Goal: Information Seeking & Learning: Learn about a topic

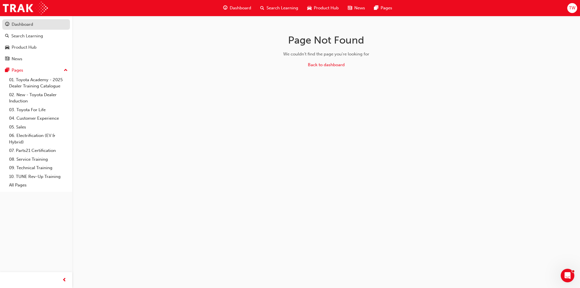
click at [31, 22] on div "Dashboard" at bounding box center [23, 24] width 22 height 7
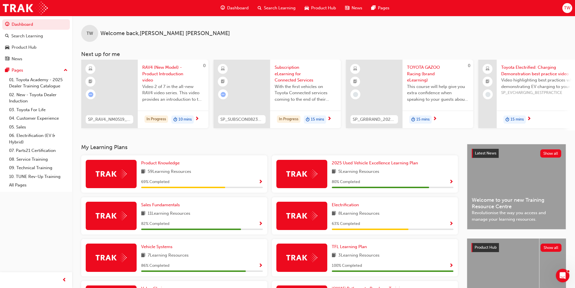
click at [269, 6] on span "Search Learning" at bounding box center [280, 8] width 32 height 7
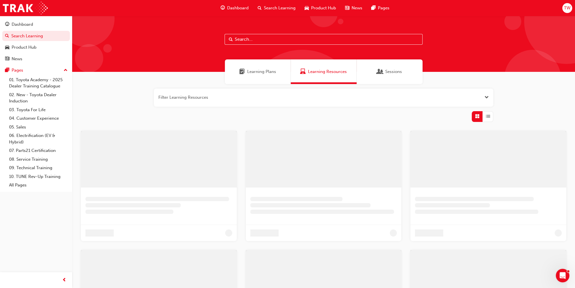
click at [258, 39] on input "text" at bounding box center [324, 39] width 198 height 11
paste input "SP_SUPRA_NM0919_VID04"
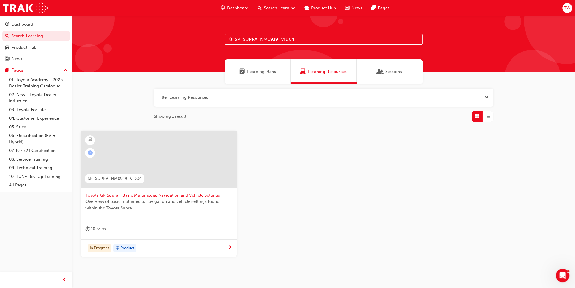
type input "SP_SUPRA_NM0919_VID04"
click at [155, 204] on span "Overview of basic multimedia, navigation and vehicle settings found within the …" at bounding box center [158, 204] width 147 height 13
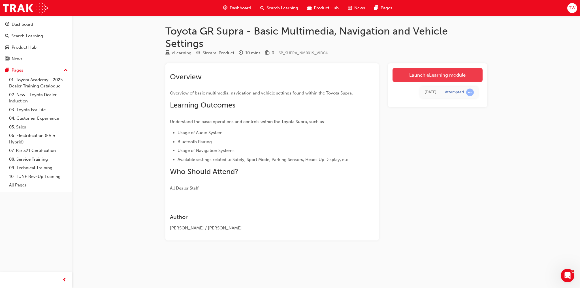
click at [443, 76] on link "Launch eLearning module" at bounding box center [437, 75] width 90 height 14
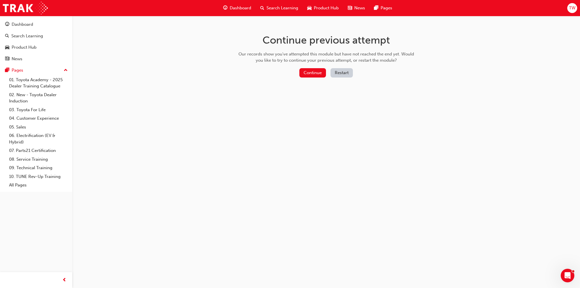
click at [298, 68] on div "Continue Restart" at bounding box center [325, 74] width 179 height 12
click at [312, 72] on button "Continue" at bounding box center [312, 72] width 27 height 9
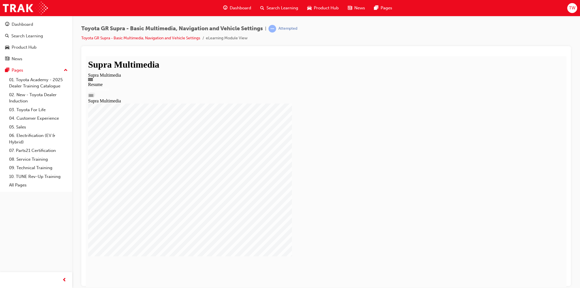
click at [311, 103] on div "Resume Restart Supra Multimedia" at bounding box center [326, 93] width 476 height 22
click at [316, 103] on div "Resume Restart Supra Multimedia" at bounding box center [326, 93] width 476 height 22
click at [561, 274] on div "Supra Multimedia Supra Multimedia 2019 Supra Multimedia You have Completed this…" at bounding box center [326, 191] width 476 height 259
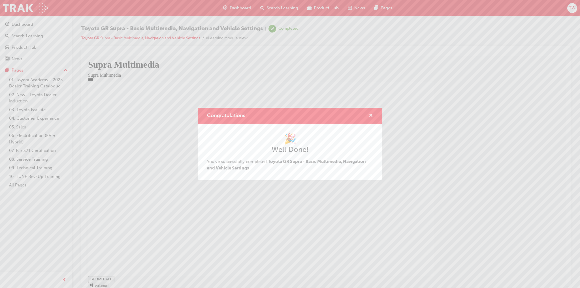
click at [368, 116] on span "cross-icon" at bounding box center [370, 115] width 4 height 5
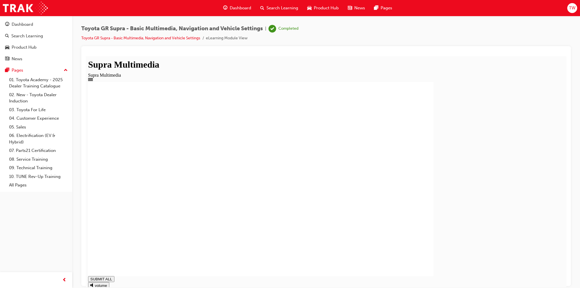
type input "1"
click at [273, 9] on span "Search Learning" at bounding box center [282, 8] width 32 height 7
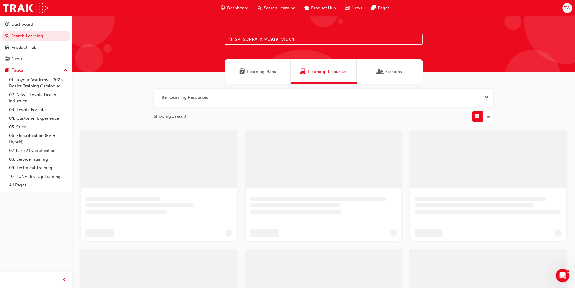
click at [271, 35] on input "SP_SUPRA_NM0919_VID04" at bounding box center [324, 39] width 198 height 11
paste input "3"
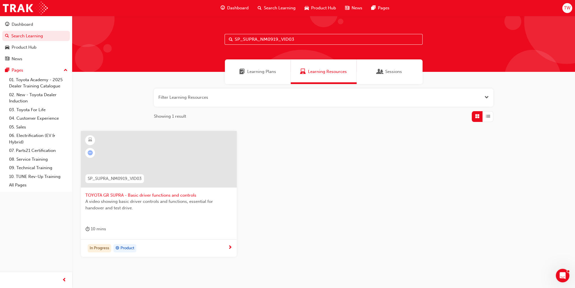
type input "SP_SUPRA_NM0919_VID03"
click at [173, 218] on div "A video showing basic driver controls and functions, essential for handover and…" at bounding box center [158, 209] width 147 height 23
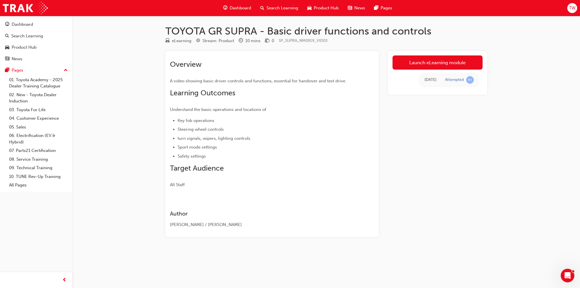
click at [449, 70] on div "[DATE] Attempted" at bounding box center [437, 80] width 90 height 21
click at [452, 67] on link "Launch eLearning module" at bounding box center [437, 62] width 90 height 14
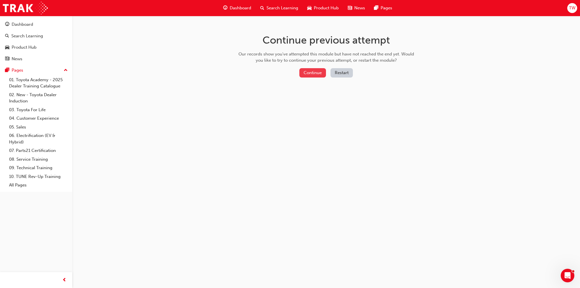
click at [311, 70] on button "Continue" at bounding box center [312, 72] width 27 height 9
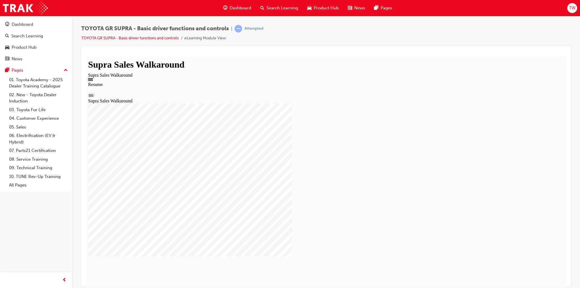
click at [246, 103] on div "Resume Restart Supra Sales Walkaround" at bounding box center [326, 93] width 476 height 22
click at [325, 103] on div "Resume Restart Supra Sales Walkaround" at bounding box center [326, 93] width 476 height 22
click at [548, 118] on div at bounding box center [326, 179] width 476 height 194
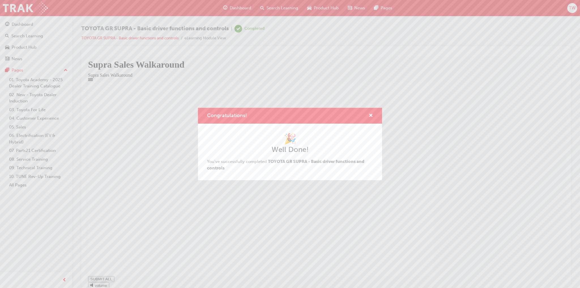
type input "1"
click at [366, 113] on div "Congratulations!" at bounding box center [368, 115] width 9 height 7
click at [372, 113] on span "cross-icon" at bounding box center [370, 115] width 4 height 5
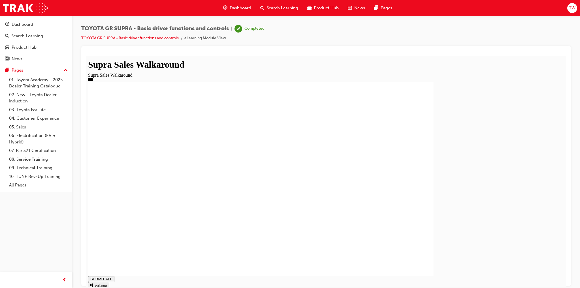
click at [280, 8] on span "Search Learning" at bounding box center [282, 8] width 32 height 7
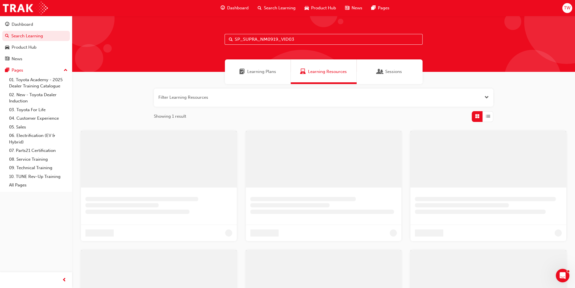
click at [282, 38] on input "SP_SUPRA_NM0919_VID03" at bounding box center [324, 39] width 198 height 11
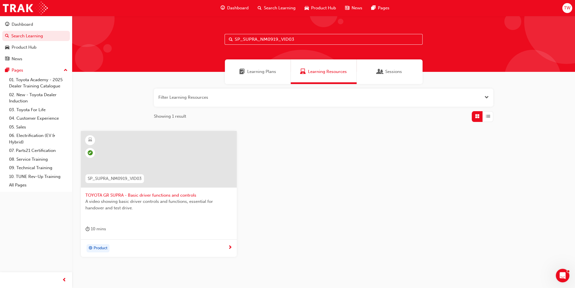
paste input "RAV4_NM0519_VID_002"
type input "SP_RAV4_NM0519_VID_002"
click at [122, 204] on span "Video 2 of 7 in the all-new RAV4 video series. This video provides an introduct…" at bounding box center [158, 207] width 147 height 19
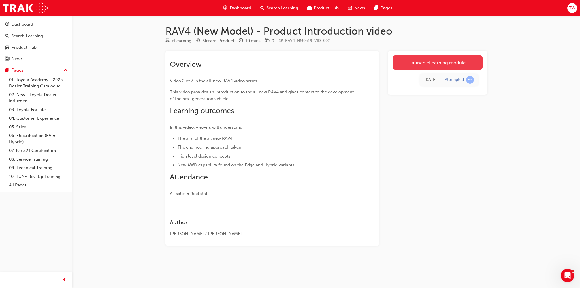
click at [422, 60] on link "Launch eLearning module" at bounding box center [437, 62] width 90 height 14
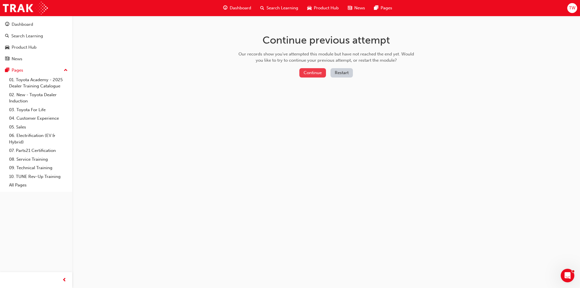
click at [316, 70] on button "Continue" at bounding box center [312, 72] width 27 height 9
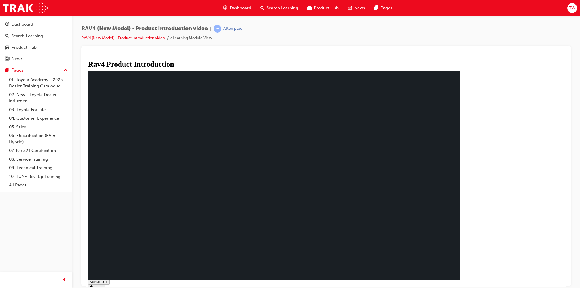
type input "0.002"
click at [464, 280] on div "SUBMIT ALL volume PREV NEXT SUBMIT FINISH" at bounding box center [276, 290] width 376 height 20
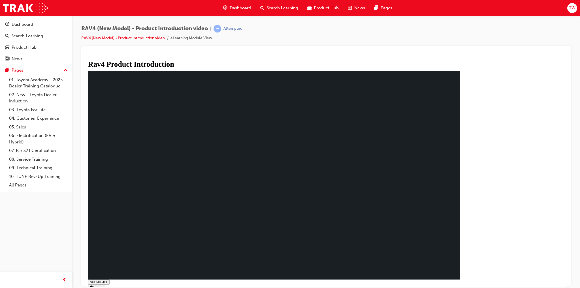
click at [464, 280] on div "SUBMIT ALL volume PREV NEXT SUBMIT FINISH" at bounding box center [276, 290] width 376 height 20
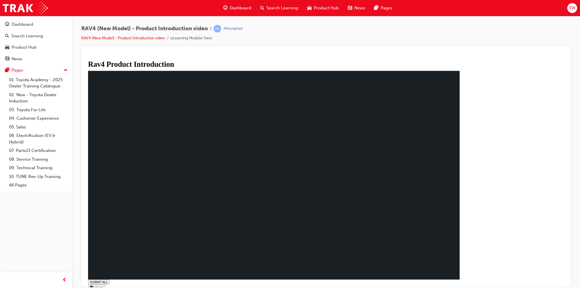
click at [182, 129] on rect at bounding box center [273, 175] width 371 height 209
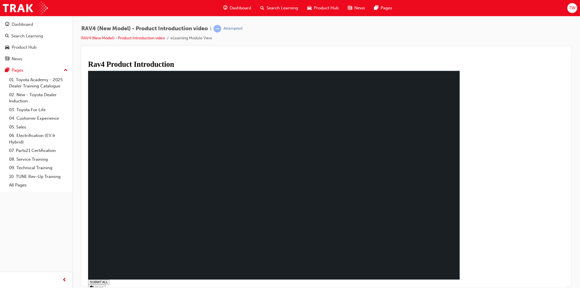
click at [205, 223] on rect at bounding box center [273, 175] width 371 height 209
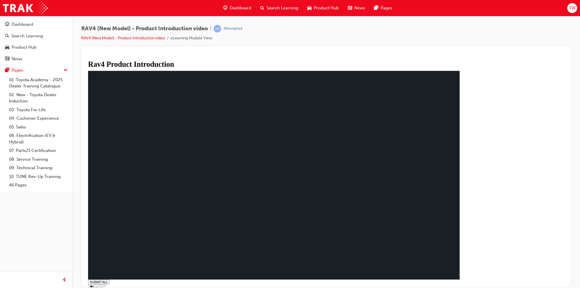
click at [267, 6] on span "Search Learning" at bounding box center [282, 8] width 32 height 7
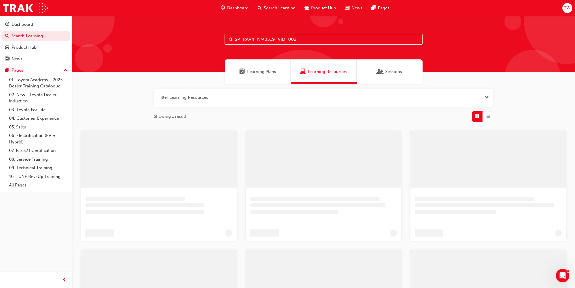
click at [264, 39] on input "SP_RAV4_NM0519_VID_002" at bounding box center [324, 39] width 198 height 11
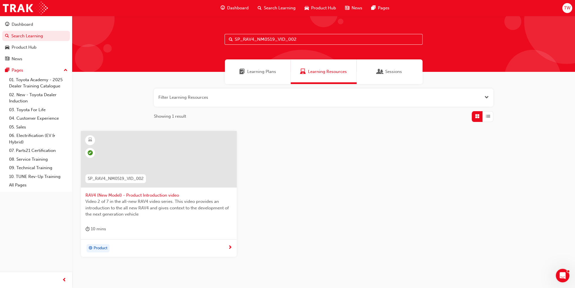
paste input "6"
type input "SP_RAV4_NM0519_VID_006"
click at [128, 198] on span "Video 6 of 7 in the all-new RAV4 video series. This video explains in more deta…" at bounding box center [158, 207] width 147 height 19
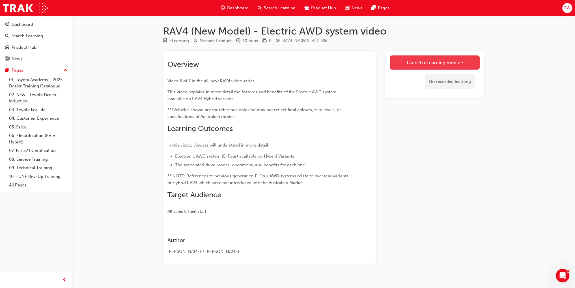
click at [404, 59] on link "Launch eLearning module" at bounding box center [435, 62] width 90 height 14
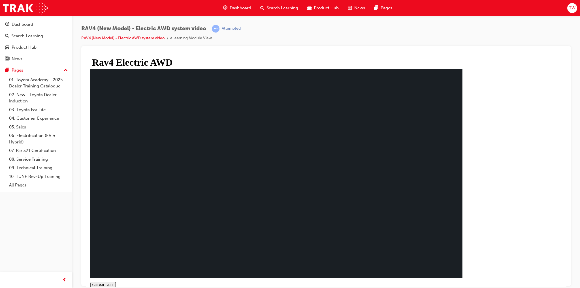
click at [462, 281] on div "SUBMIT ALL volume PREV NEXT SUBMIT FINISH" at bounding box center [276, 284] width 372 height 7
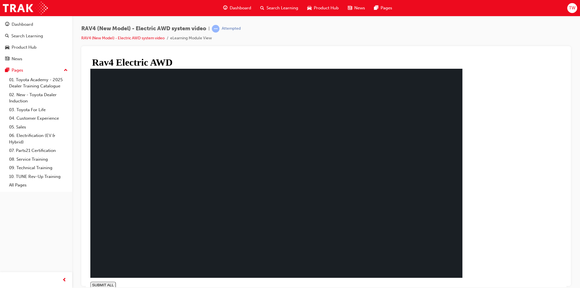
drag, startPoint x: 264, startPoint y: 5, endPoint x: 261, endPoint y: 15, distance: 10.4
click at [264, 5] on div "Search Learning" at bounding box center [279, 8] width 47 height 12
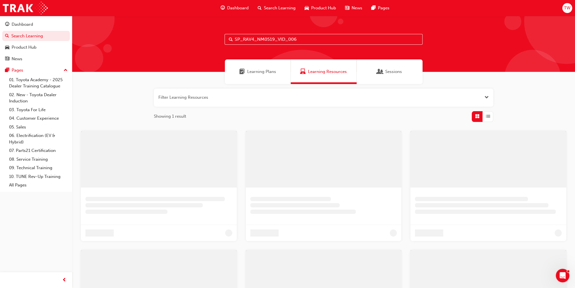
click at [260, 35] on input "SP_RAV4_NM0519_VID_006" at bounding box center [324, 39] width 198 height 11
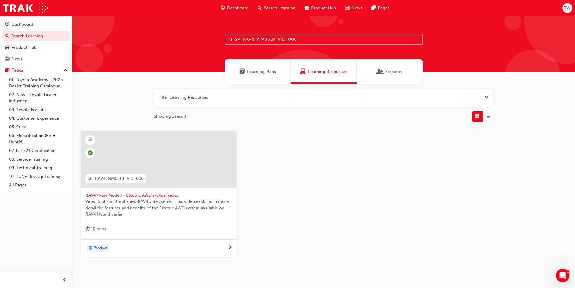
paste input "LC300_ACSRY_NM0921_VID"
type input "SP_LC300_ACSRY_NM0921_VID"
click at [128, 215] on div "This eLearning covers a large selection of the Genuine Accessories for the Land…" at bounding box center [158, 209] width 147 height 23
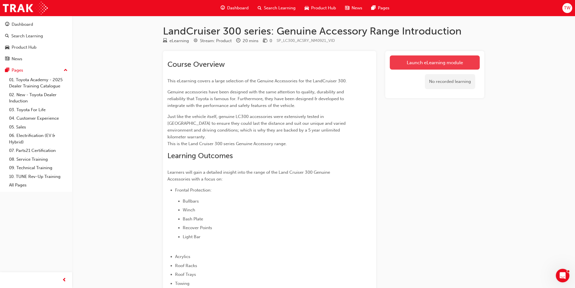
click at [415, 57] on link "Launch eLearning module" at bounding box center [435, 62] width 90 height 14
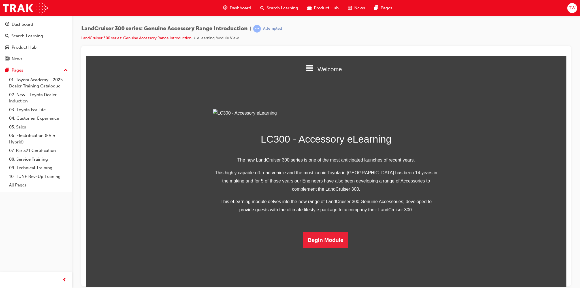
scroll to position [80, 0]
click at [318, 248] on button "Begin Module" at bounding box center [325, 240] width 45 height 16
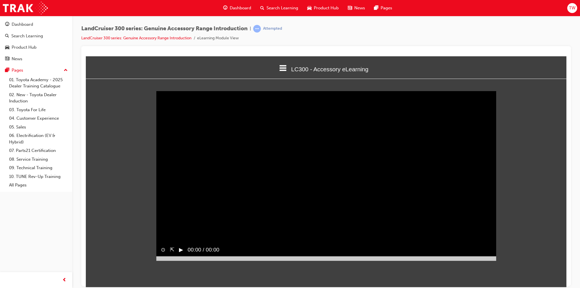
scroll to position [0, 0]
click at [181, 254] on button "▶︎" at bounding box center [181, 250] width 4 height 8
click at [168, 261] on div at bounding box center [326, 258] width 340 height 5
click at [186, 261] on div at bounding box center [326, 258] width 340 height 5
click at [178, 256] on div "▶︎" at bounding box center [178, 249] width 9 height 13
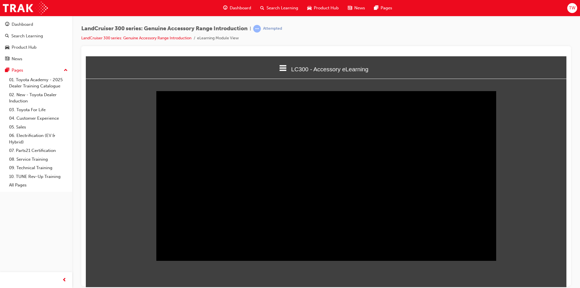
click at [432, 261] on div "⊙ ⇱ ‖ 01:10 / 07:37" at bounding box center [326, 251] width 340 height 17
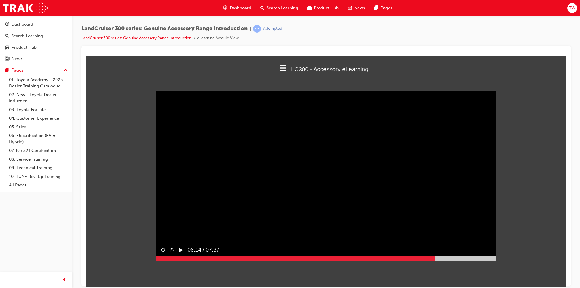
click at [434, 261] on div at bounding box center [326, 258] width 340 height 5
click at [182, 254] on button "▶︎" at bounding box center [181, 250] width 4 height 8
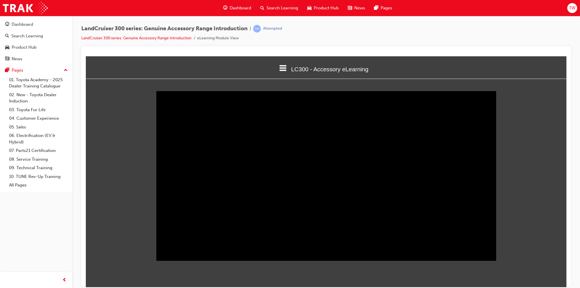
click at [476, 46] on div at bounding box center [325, 166] width 489 height 240
click at [529, 147] on div "Sorry, your browser does not support embedded videos. Download Instead ⊙ ⇱ ‖ 07…" at bounding box center [326, 175] width 480 height 185
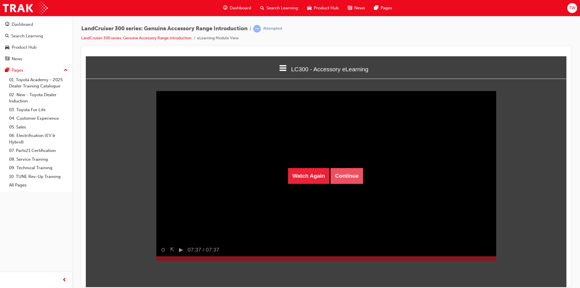
click at [341, 173] on button "Continue" at bounding box center [346, 176] width 33 height 16
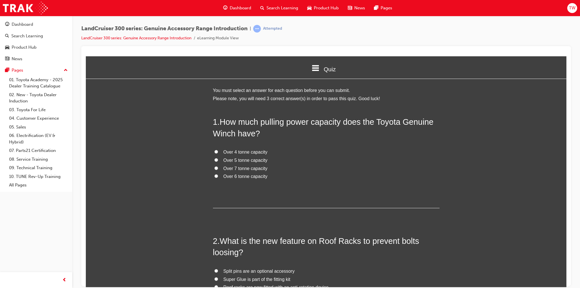
click at [249, 152] on span "Over 4 tonne capacity" at bounding box center [245, 151] width 44 height 5
click at [218, 152] on input "Over 4 tonne capacity" at bounding box center [216, 152] width 4 height 4
radio input "true"
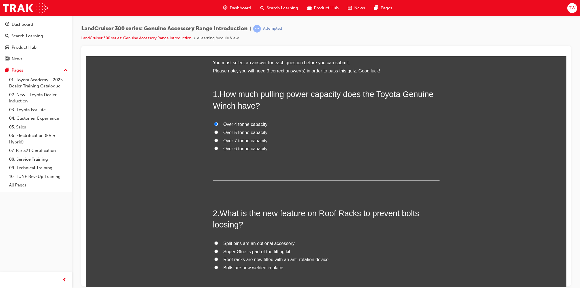
scroll to position [113, 0]
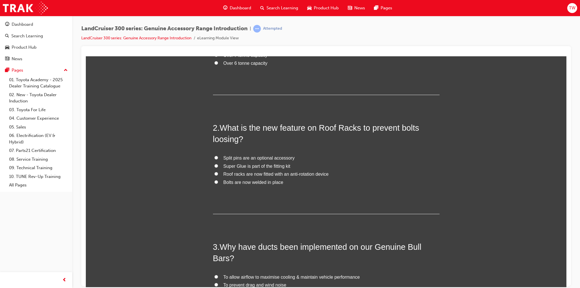
click at [258, 158] on span "Split pins are an optional accessory" at bounding box center [258, 157] width 71 height 5
click at [218, 158] on input "Split pins are an optional accessory" at bounding box center [216, 158] width 4 height 4
radio input "true"
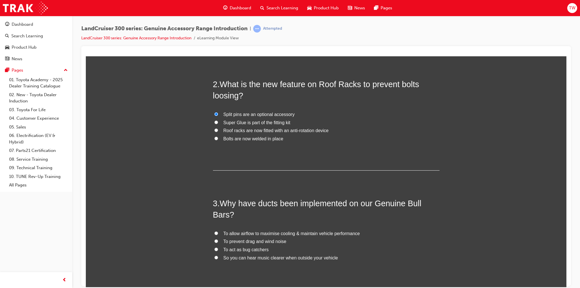
scroll to position [117, 0]
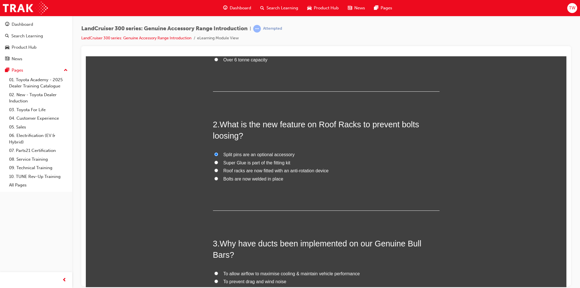
click at [250, 179] on span "Bolts are now welded in place" at bounding box center [253, 178] width 60 height 5
click at [218, 179] on input "Bolts are now welded in place" at bounding box center [216, 179] width 4 height 4
radio input "true"
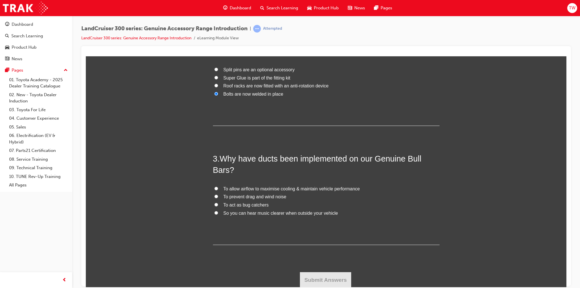
click at [296, 189] on span "To allow airflow to maximise cooling & maintain vehicle performance" at bounding box center [291, 188] width 136 height 5
click at [218, 189] on input "To allow airflow to maximise cooling & maintain vehicle performance" at bounding box center [216, 188] width 4 height 4
radio input "true"
click at [341, 282] on button "Submit Answers" at bounding box center [326, 280] width 52 height 16
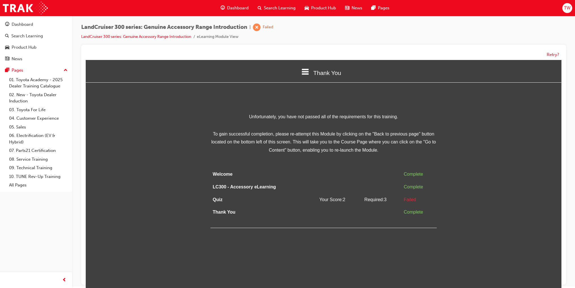
scroll to position [4, 0]
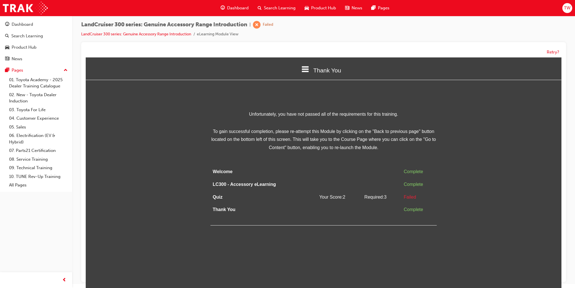
click at [305, 73] on span at bounding box center [305, 70] width 7 height 8
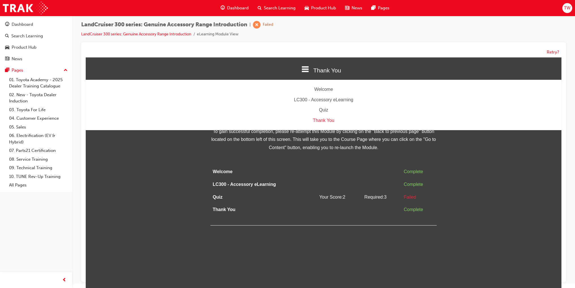
click at [320, 107] on div "Quiz" at bounding box center [324, 110] width 476 height 8
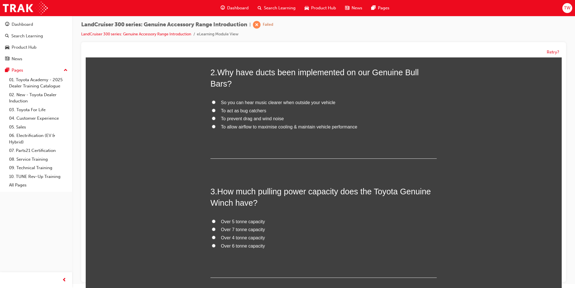
scroll to position [201, 0]
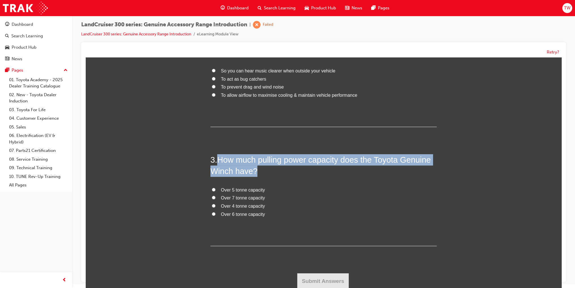
drag, startPoint x: 265, startPoint y: 174, endPoint x: 219, endPoint y: 157, distance: 49.0
click at [219, 157] on h2 "3 . How much pulling power capacity does the Toyota Genuine Winch have?" at bounding box center [324, 165] width 226 height 23
copy span "How much pulling power capacity does the Toyota Genuine Winch have?"
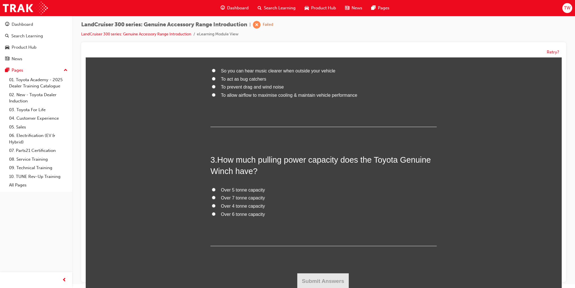
click at [239, 190] on span "Over 5 tonne capacity" at bounding box center [243, 190] width 44 height 5
click at [216, 190] on input "Over 5 tonne capacity" at bounding box center [214, 190] width 4 height 4
radio input "true"
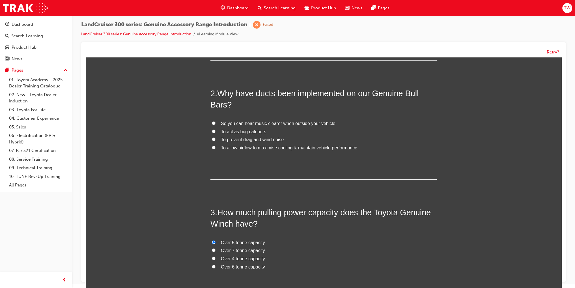
scroll to position [145, 0]
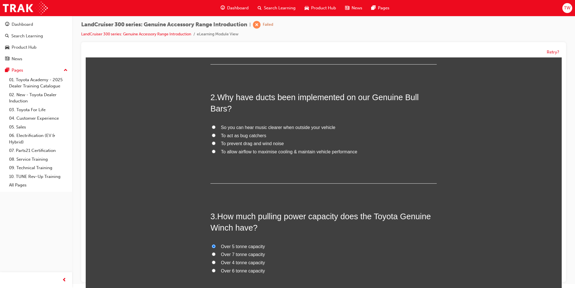
click at [257, 152] on span "To allow airflow to maximise cooling & maintain vehicle performance" at bounding box center [289, 151] width 136 height 5
click at [216, 152] on input "To allow airflow to maximise cooling & maintain vehicle performance" at bounding box center [214, 152] width 4 height 4
radio input "true"
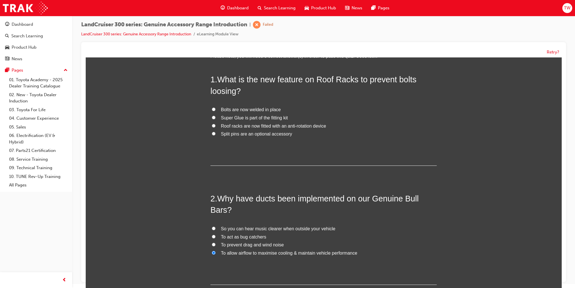
scroll to position [3, 0]
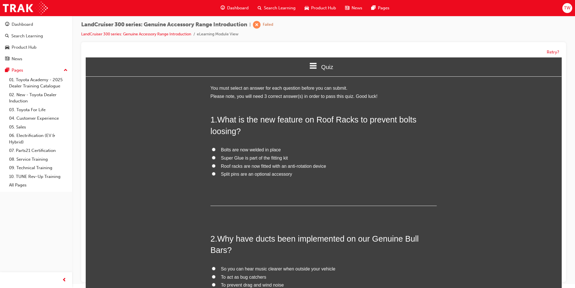
click at [260, 150] on span "Bolts are now welded in place" at bounding box center [251, 149] width 60 height 5
click at [216, 150] on input "Bolts are now welded in place" at bounding box center [214, 150] width 4 height 4
radio input "true"
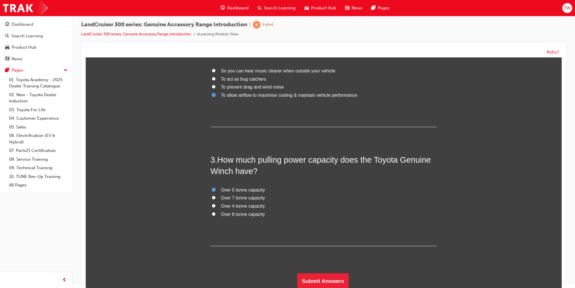
click at [252, 205] on span "Over 4 tonne capacity" at bounding box center [243, 206] width 44 height 5
click at [216, 205] on input "Over 4 tonne capacity" at bounding box center [214, 206] width 4 height 4
radio input "true"
click at [327, 284] on button "Submit Answers" at bounding box center [323, 281] width 52 height 16
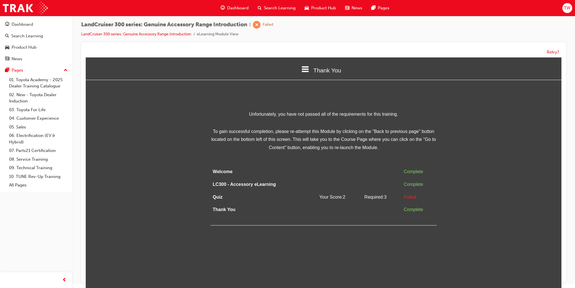
scroll to position [0, 0]
click at [302, 64] on div "Thank You" at bounding box center [324, 70] width 476 height 19
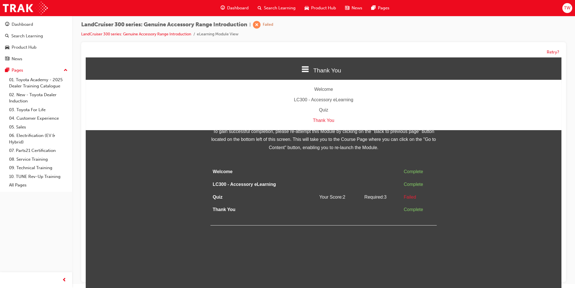
click at [318, 110] on div "Quiz" at bounding box center [324, 110] width 476 height 8
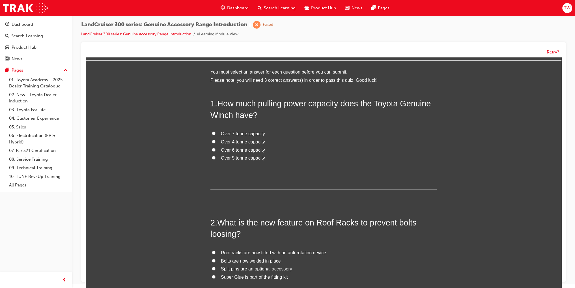
scroll to position [57, 0]
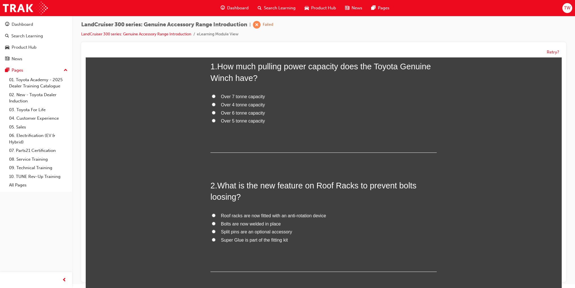
click at [240, 111] on span "Over 6 tonne capacity" at bounding box center [243, 113] width 44 height 5
click at [216, 111] on input "Over 6 tonne capacity" at bounding box center [214, 113] width 4 height 4
radio input "true"
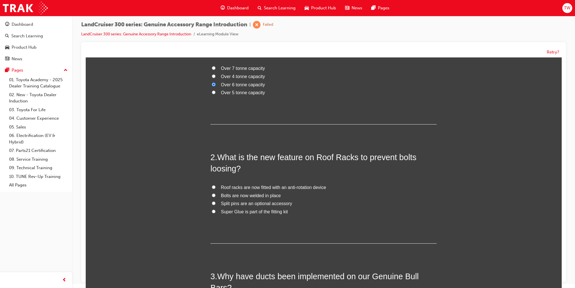
scroll to position [113, 0]
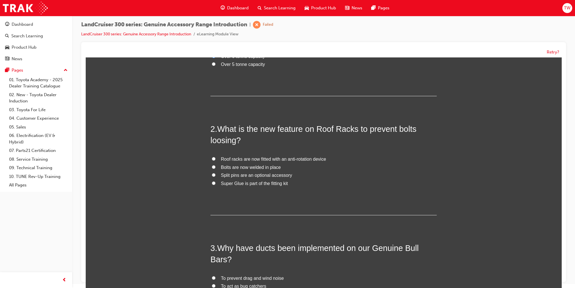
click at [240, 167] on span "Bolts are now welded in place" at bounding box center [251, 167] width 60 height 5
click at [216, 167] on input "Bolts are now welded in place" at bounding box center [214, 167] width 4 height 4
radio input "true"
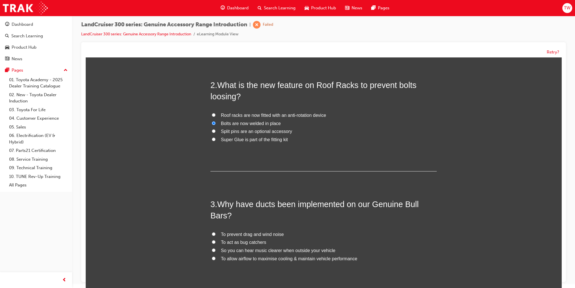
scroll to position [201, 0]
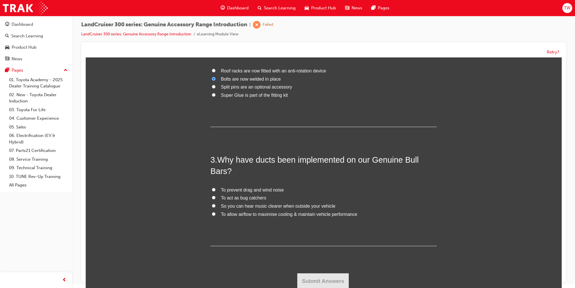
click at [261, 213] on span "To allow airflow to maximise cooling & maintain vehicle performance" at bounding box center [289, 214] width 136 height 5
click at [216, 213] on input "To allow airflow to maximise cooling & maintain vehicle performance" at bounding box center [214, 214] width 4 height 4
radio input "true"
click at [335, 273] on button "Submit Answers" at bounding box center [323, 281] width 52 height 16
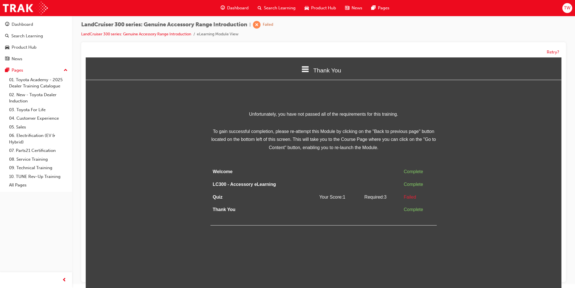
click at [307, 72] on icon at bounding box center [305, 69] width 7 height 7
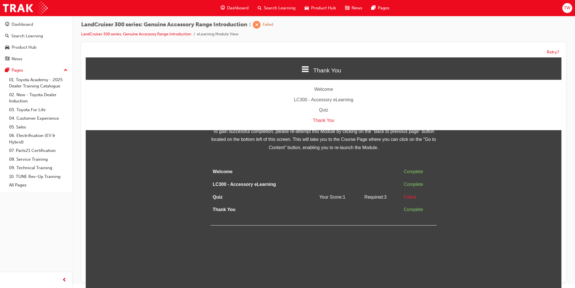
click at [329, 110] on div "Quiz" at bounding box center [324, 110] width 476 height 8
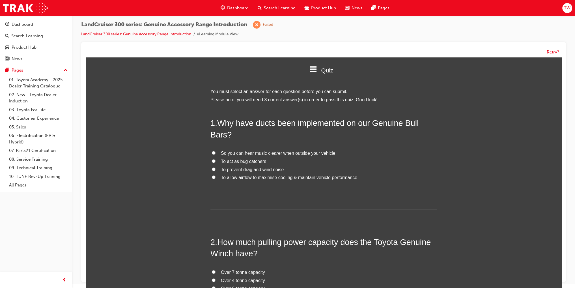
click at [257, 176] on span "To allow airflow to maximise cooling & maintain vehicle performance" at bounding box center [289, 177] width 136 height 5
click at [216, 176] on input "To allow airflow to maximise cooling & maintain vehicle performance" at bounding box center [214, 177] width 4 height 4
radio input "true"
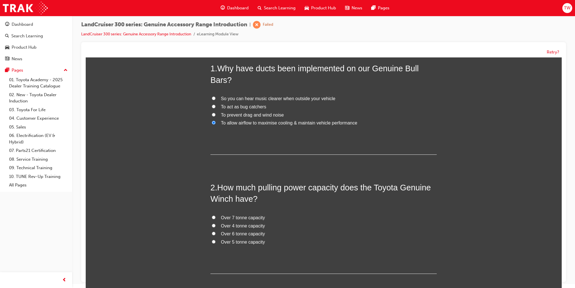
scroll to position [141, 0]
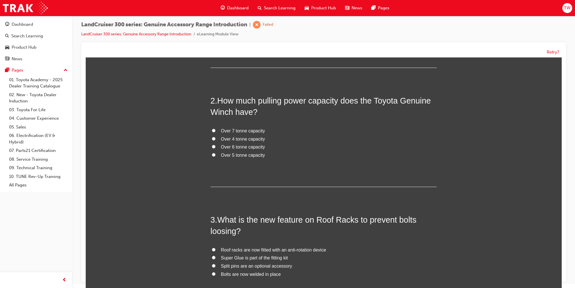
click at [238, 141] on span "Over 4 tonne capacity" at bounding box center [243, 139] width 44 height 5
click at [216, 141] on input "Over 4 tonne capacity" at bounding box center [214, 139] width 4 height 4
radio input "true"
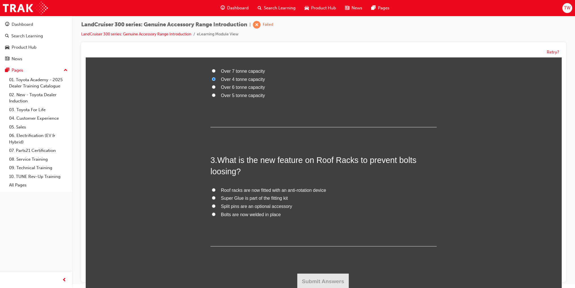
scroll to position [201, 0]
click at [253, 214] on span "Bolts are now welded in place" at bounding box center [251, 214] width 60 height 5
click at [216, 214] on input "Bolts are now welded in place" at bounding box center [214, 214] width 4 height 4
radio input "true"
click at [310, 279] on button "Submit Answers" at bounding box center [323, 281] width 52 height 16
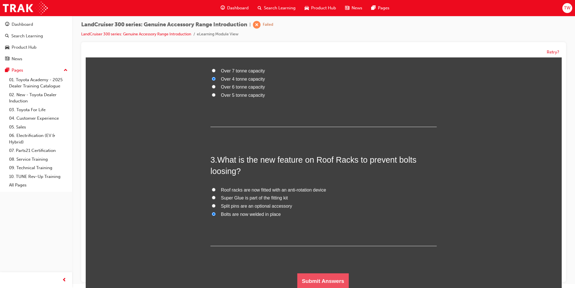
scroll to position [0, 0]
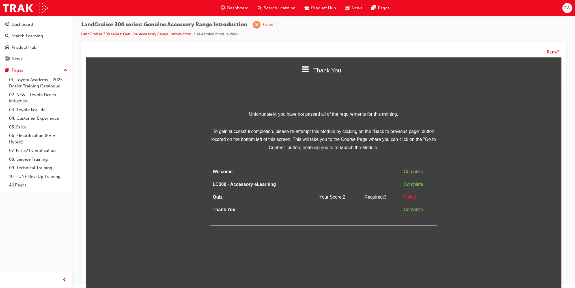
click at [303, 79] on div "Thank You" at bounding box center [324, 70] width 476 height 19
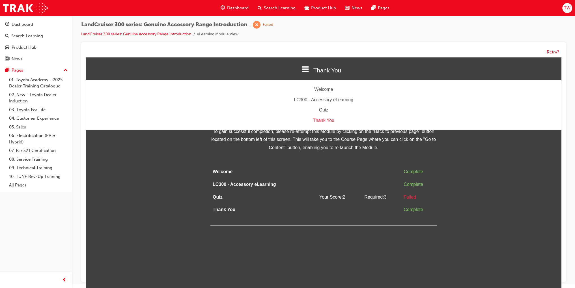
click at [323, 109] on div "Quiz" at bounding box center [324, 110] width 476 height 8
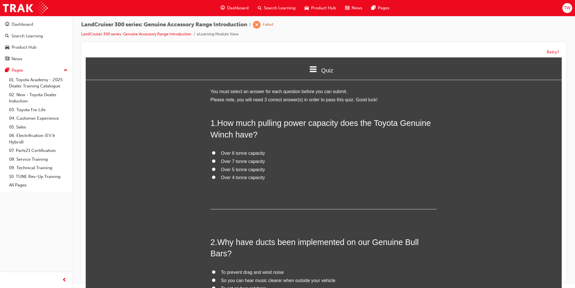
click at [242, 177] on span "Over 4 tonne capacity" at bounding box center [243, 177] width 44 height 5
click at [216, 177] on input "Over 4 tonne capacity" at bounding box center [214, 177] width 4 height 4
radio input "true"
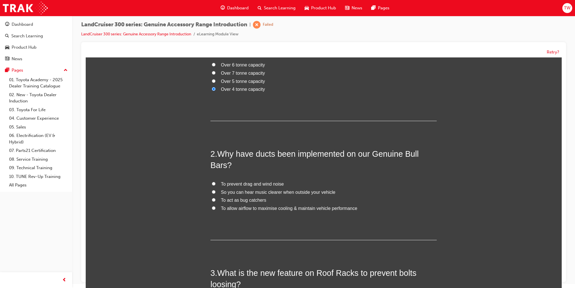
scroll to position [170, 0]
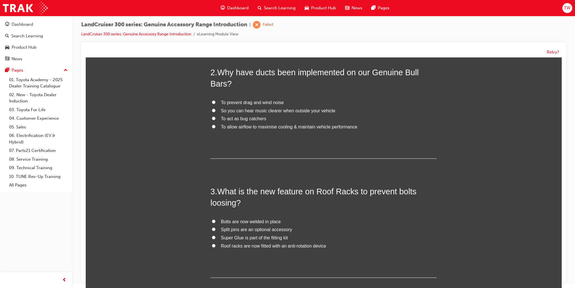
click at [260, 130] on label "To allow airflow to maximise cooling & maintain vehicle performance" at bounding box center [324, 127] width 226 height 8
click at [216, 128] on input "To allow airflow to maximise cooling & maintain vehicle performance" at bounding box center [214, 127] width 4 height 4
radio input "true"
click at [268, 128] on span "To allow airflow to maximise cooling & maintain vehicle performance" at bounding box center [289, 127] width 136 height 5
click at [216, 128] on input "To allow airflow to maximise cooling & maintain vehicle performance" at bounding box center [214, 127] width 4 height 4
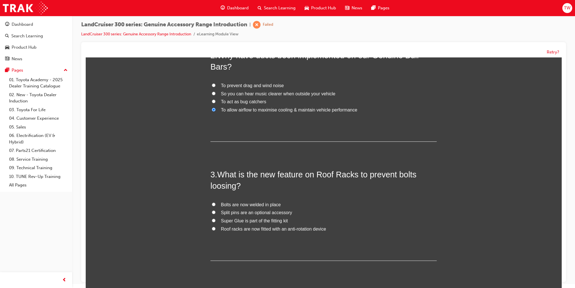
scroll to position [201, 0]
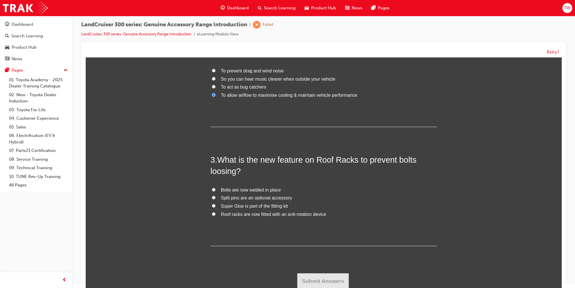
click at [272, 199] on span "Split pins are an optional accessory" at bounding box center [256, 198] width 71 height 5
click at [216, 199] on input "Split pins are an optional accessory" at bounding box center [214, 198] width 4 height 4
radio input "true"
click at [309, 278] on button "Submit Answers" at bounding box center [323, 281] width 52 height 16
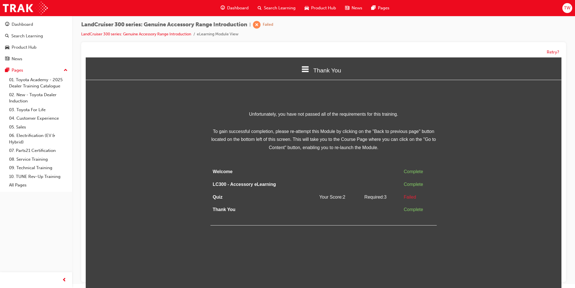
scroll to position [0, 0]
click at [302, 74] on div "Thank You" at bounding box center [324, 70] width 476 height 19
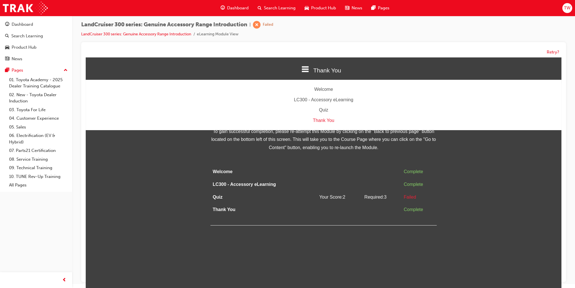
click at [322, 112] on div "Quiz" at bounding box center [324, 110] width 476 height 8
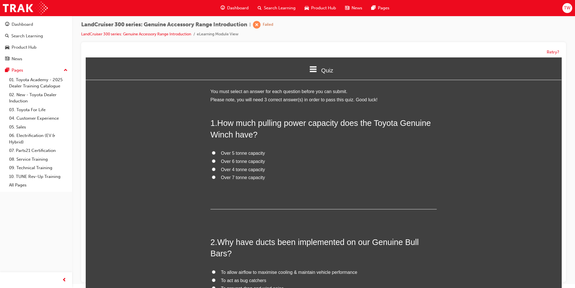
click at [235, 171] on span "Over 4 tonne capacity" at bounding box center [243, 169] width 44 height 5
click at [216, 171] on input "Over 4 tonne capacity" at bounding box center [214, 170] width 4 height 4
radio input "true"
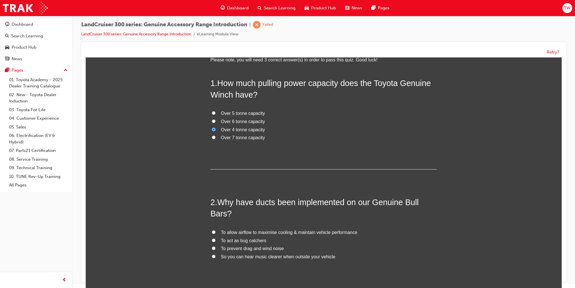
scroll to position [141, 0]
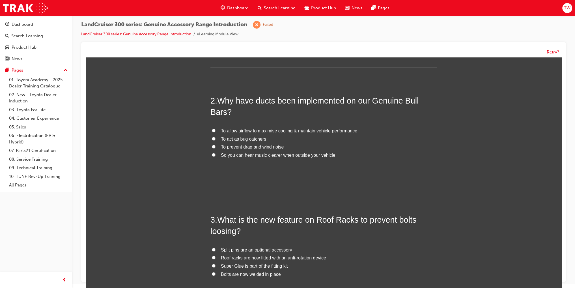
click at [269, 136] on label "To act as bug catchers" at bounding box center [324, 139] width 226 height 8
click at [216, 137] on input "To act as bug catchers" at bounding box center [214, 139] width 4 height 4
radio input "true"
click at [276, 131] on span "To allow airflow to maximise cooling & maintain vehicle performance" at bounding box center [289, 130] width 136 height 5
click at [216, 131] on input "To allow airflow to maximise cooling & maintain vehicle performance" at bounding box center [214, 131] width 4 height 4
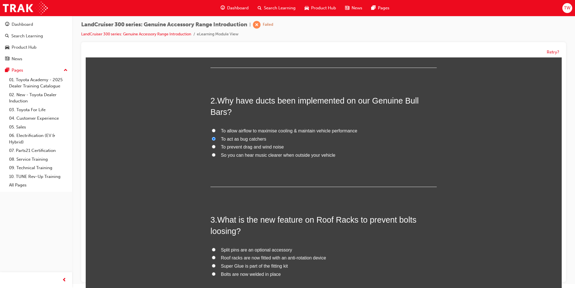
radio input "true"
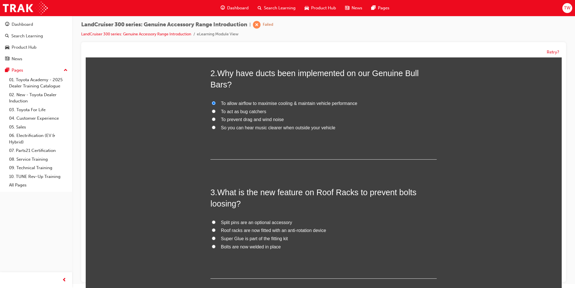
scroll to position [201, 0]
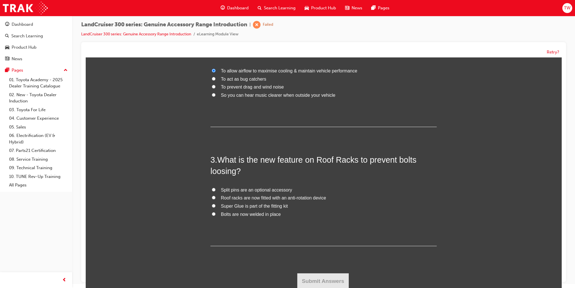
click at [235, 197] on span "Roof racks are now fitted with an anti-rotation device" at bounding box center [273, 198] width 105 height 5
click at [216, 197] on input "Roof racks are now fitted with an anti-rotation device" at bounding box center [214, 198] width 4 height 4
radio input "true"
click at [314, 272] on div "1 . How much pulling power capacity does the Toyota Genuine Winch have? Over 5 …" at bounding box center [324, 102] width 226 height 373
click at [315, 276] on button "Submit Answers" at bounding box center [323, 281] width 52 height 16
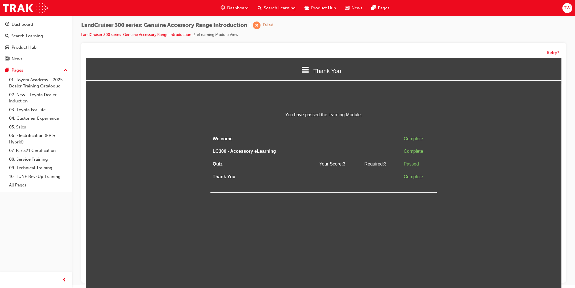
scroll to position [4, 0]
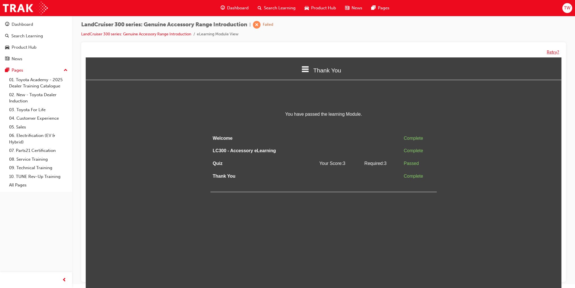
click at [552, 51] on button "Retry?" at bounding box center [553, 52] width 12 height 7
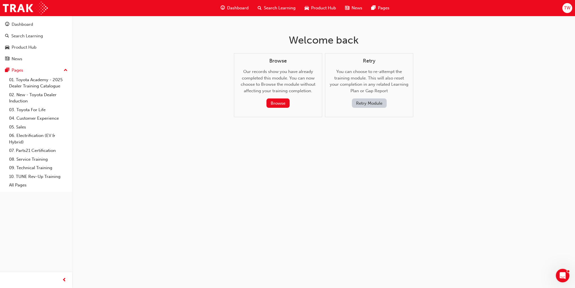
scroll to position [0, 0]
click at [363, 103] on button "Retry Module" at bounding box center [371, 102] width 35 height 9
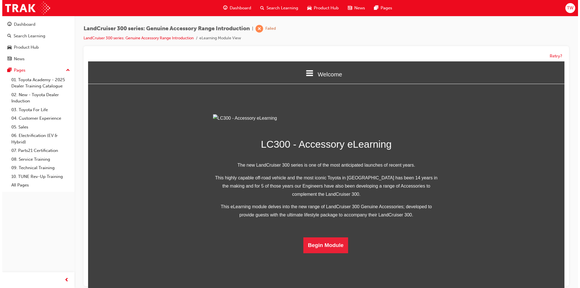
scroll to position [80, 0]
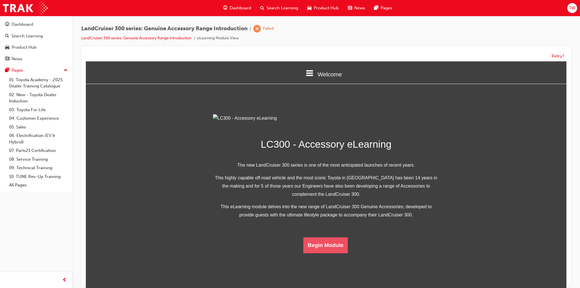
click at [320, 253] on button "Begin Module" at bounding box center [325, 245] width 45 height 16
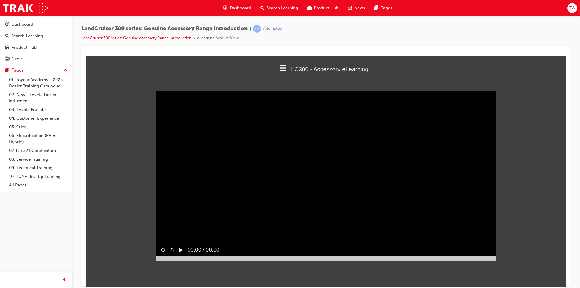
scroll to position [0, 0]
click at [478, 261] on div at bounding box center [326, 258] width 340 height 5
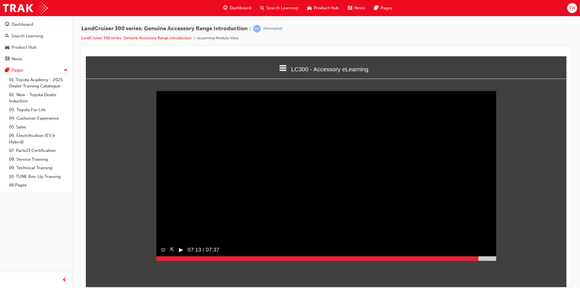
click at [175, 256] on div "▶︎" at bounding box center [178, 249] width 9 height 13
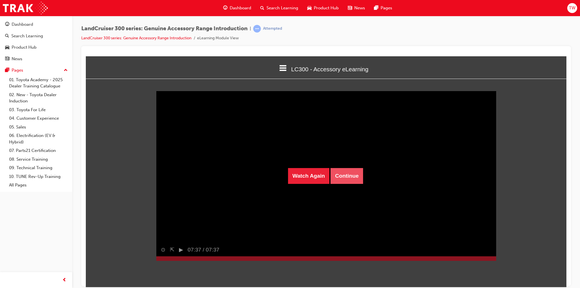
click at [350, 172] on button "Continue" at bounding box center [346, 176] width 33 height 16
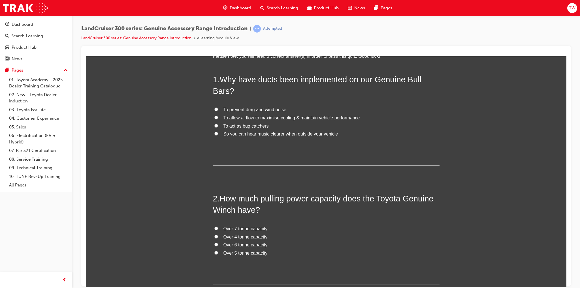
scroll to position [85, 0]
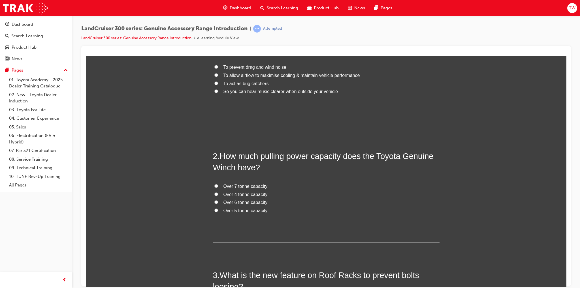
click at [311, 76] on span "To allow airflow to maximise cooling & maintain vehicle performance" at bounding box center [291, 75] width 136 height 5
click at [218, 76] on input "To allow airflow to maximise cooling & maintain vehicle performance" at bounding box center [216, 75] width 4 height 4
radio input "true"
click at [250, 195] on span "Over 4 tonne capacity" at bounding box center [245, 194] width 44 height 5
click at [218, 195] on input "Over 4 tonne capacity" at bounding box center [216, 194] width 4 height 4
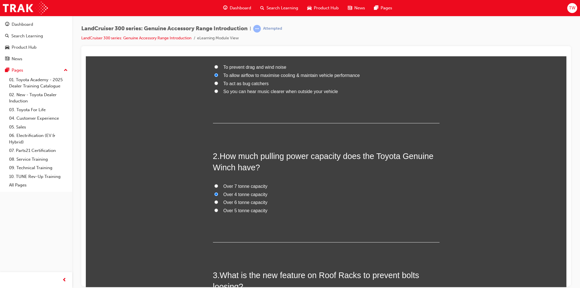
radio input "true"
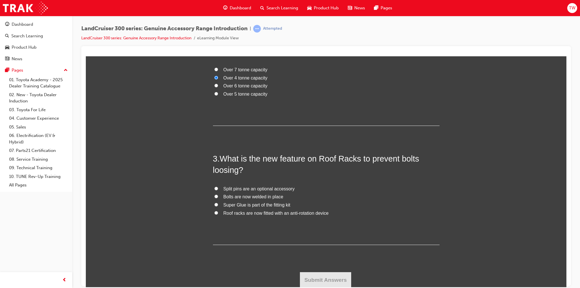
click at [263, 211] on span "Roof racks are now fitted with an anti-rotation device" at bounding box center [275, 213] width 105 height 5
click at [218, 211] on input "Roof racks are now fitted with an anti-rotation device" at bounding box center [216, 213] width 4 height 4
radio input "true"
click at [334, 272] on button "Submit Answers" at bounding box center [326, 280] width 52 height 16
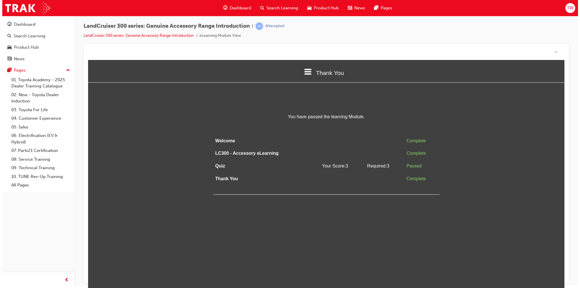
scroll to position [0, 0]
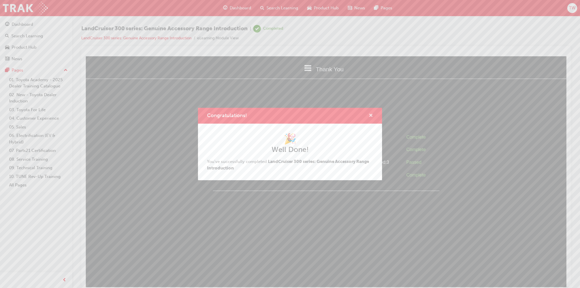
click at [369, 113] on span "cross-icon" at bounding box center [370, 115] width 4 height 5
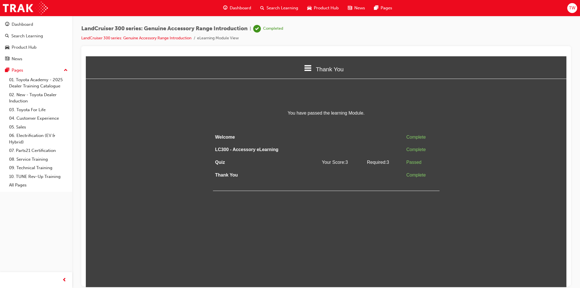
click at [269, 7] on span "Search Learning" at bounding box center [282, 8] width 32 height 7
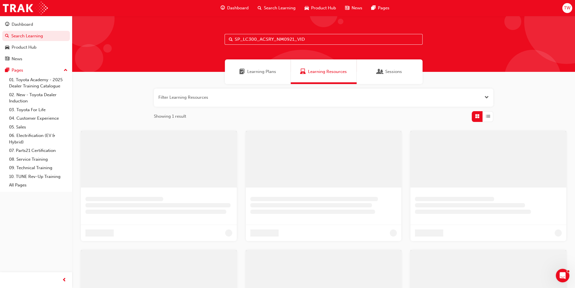
click at [278, 37] on input "SP_LC300_ACSRY_NM0921_VID" at bounding box center [324, 39] width 198 height 11
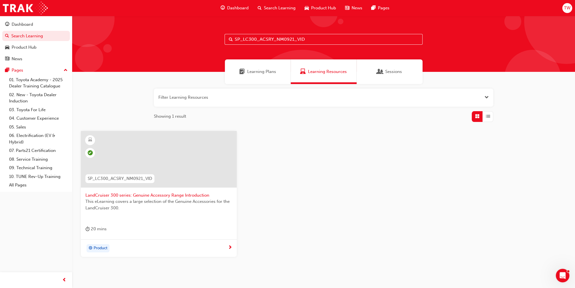
paste input "NM1021_VD3"
type input "SP_LC300_NM1021_VD3"
click at [171, 212] on div "Learners will gain a firsthand insight into the technology and features that gi…" at bounding box center [158, 209] width 147 height 23
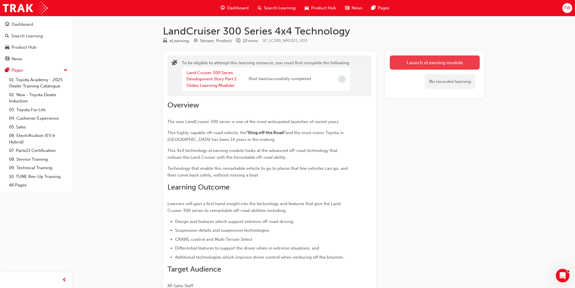
click at [458, 60] on button "Launch eLearning module" at bounding box center [435, 62] width 90 height 14
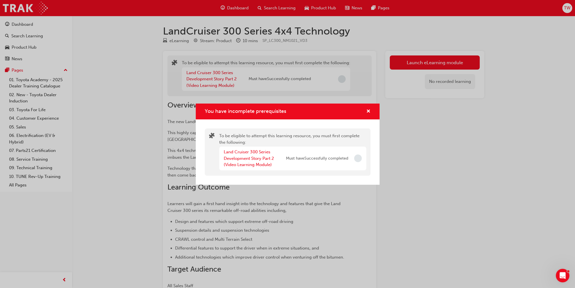
click at [253, 162] on div "Land Cruiser 300 Series Development Story Part 2 (Video Learning Module)" at bounding box center [255, 158] width 62 height 19
click at [265, 160] on link "Land Cruiser 300 Series Development Story Part 2 (Video Learning Module)" at bounding box center [249, 158] width 50 height 18
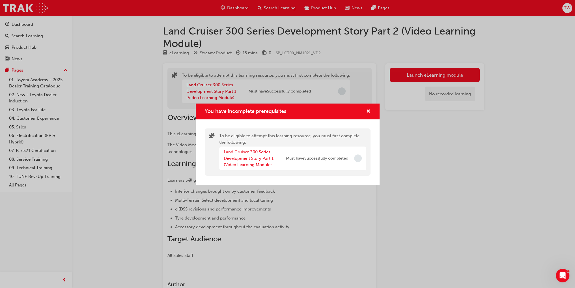
click at [371, 111] on div "You have incomplete prerequisites" at bounding box center [288, 112] width 184 height 16
click at [372, 111] on div "You have incomplete prerequisites" at bounding box center [288, 112] width 184 height 16
click at [369, 111] on span "cross-icon" at bounding box center [368, 111] width 4 height 5
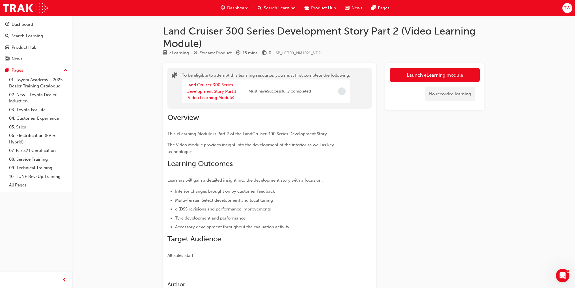
click at [434, 83] on div "No recorded learning" at bounding box center [435, 94] width 90 height 24
click at [446, 73] on button "Launch eLearning module" at bounding box center [435, 75] width 90 height 14
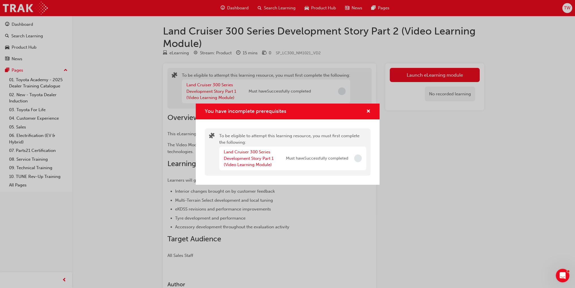
click at [273, 162] on div "Land Cruiser 300 Series Development Story Part 1 (Video Learning Module)" at bounding box center [255, 158] width 62 height 19
click at [262, 158] on link "Land Cruiser 300 Series Development Story Part 1 (Video Learning Module)" at bounding box center [249, 158] width 50 height 18
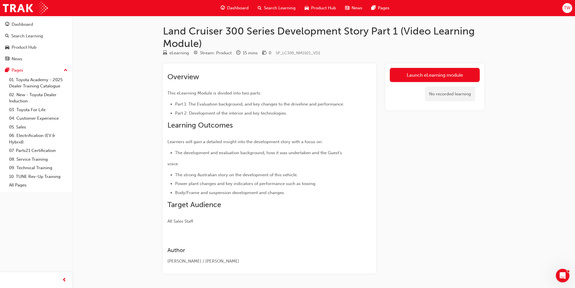
click at [430, 82] on div "No recorded learning" at bounding box center [435, 94] width 90 height 24
click at [438, 78] on link "Launch eLearning module" at bounding box center [435, 75] width 90 height 14
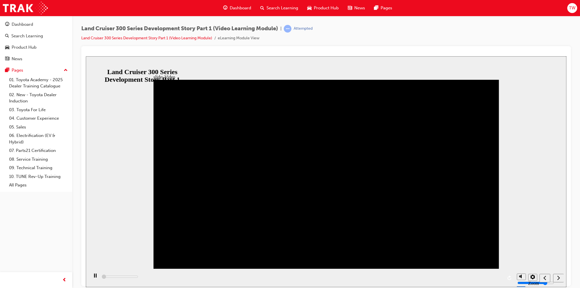
click at [123, 278] on div "playback controls" at bounding box center [301, 278] width 425 height 18
click at [125, 279] on div "playback controls" at bounding box center [301, 278] width 425 height 18
click at [130, 278] on div "playback controls" at bounding box center [301, 278] width 425 height 18
type input "46300"
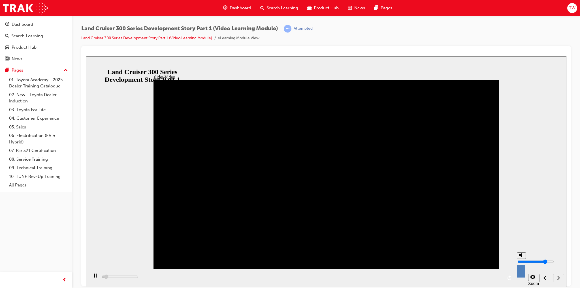
type input "9"
type input "46300"
type input "10"
type input "46500"
drag, startPoint x: 520, startPoint y: 258, endPoint x: 520, endPoint y: 226, distance: 31.4
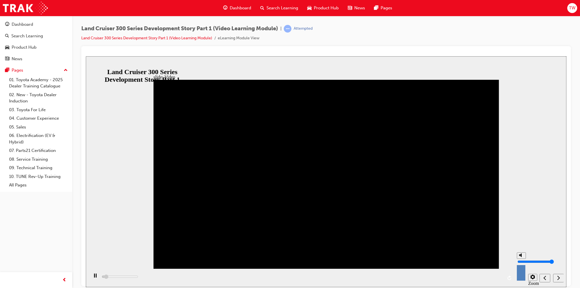
type input "10"
click at [520, 259] on input "volume" at bounding box center [535, 261] width 37 height 5
click at [552, 204] on div "slide: Video Video_Icon_Digital_System_RGB_REV.png Click to play video Click to…" at bounding box center [326, 171] width 480 height 231
click at [96, 283] on div "playback controls" at bounding box center [301, 278] width 425 height 18
click at [96, 280] on div "play/pause" at bounding box center [95, 278] width 10 height 10
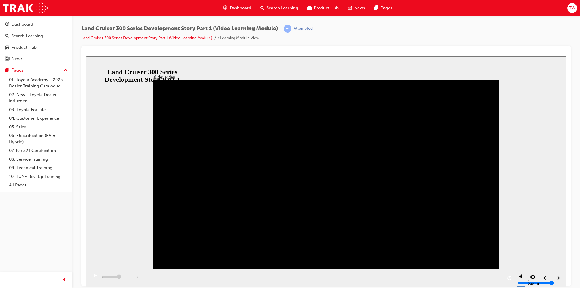
click at [96, 280] on div "play/pause" at bounding box center [95, 278] width 10 height 10
click at [336, 276] on div "playback controls" at bounding box center [301, 278] width 425 height 18
drag, startPoint x: 335, startPoint y: 277, endPoint x: 453, endPoint y: 276, distance: 118.3
click at [409, 277] on div "playback controls" at bounding box center [301, 278] width 425 height 18
click at [535, 281] on button "settings" at bounding box center [532, 277] width 9 height 7
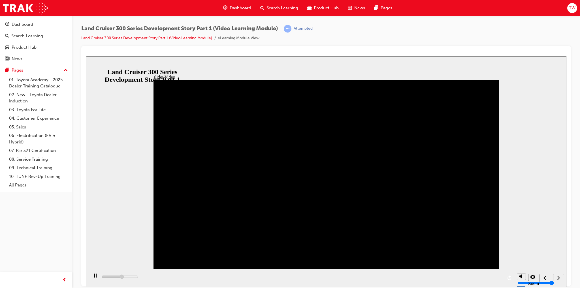
click at [532, 277] on icon "settings" at bounding box center [532, 277] width 5 height 5
click at [456, 277] on div "playback controls" at bounding box center [301, 278] width 425 height 18
click at [457, 276] on div "playback controls" at bounding box center [301, 278] width 425 height 18
click at [466, 277] on div "playback controls" at bounding box center [301, 278] width 425 height 18
click at [484, 278] on div "playback controls" at bounding box center [301, 278] width 425 height 18
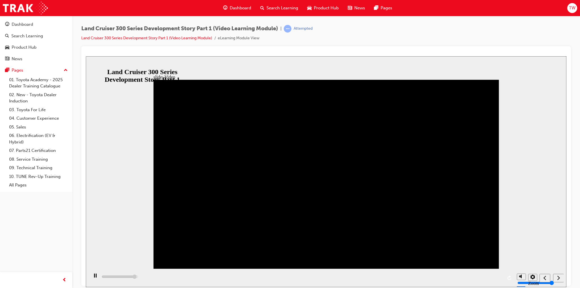
click at [494, 278] on div "playback controls" at bounding box center [301, 278] width 425 height 18
click at [493, 278] on div "playback controls" at bounding box center [301, 278] width 425 height 18
click at [516, 240] on div "slide: Video Video_Icon_Digital_System_RGB_REV.png Click to play video Click to…" at bounding box center [326, 171] width 480 height 231
click at [527, 248] on div "slide: Learning Outcomes Video_Icon_Digital_System_RGB_REV.png Click to play vi…" at bounding box center [326, 171] width 480 height 231
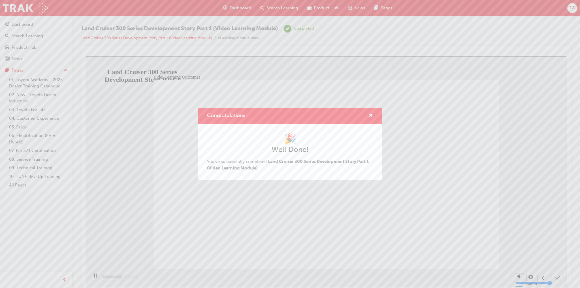
click at [375, 114] on div "Congratulations!" at bounding box center [290, 116] width 184 height 16
click at [373, 116] on div "Congratulations!" at bounding box center [290, 116] width 184 height 16
click at [371, 116] on span "cross-icon" at bounding box center [370, 115] width 4 height 5
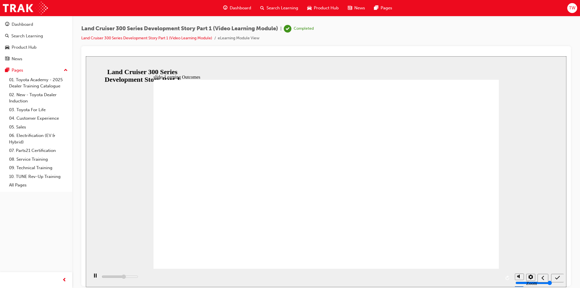
type input "8100"
click at [279, 6] on span "Search Learning" at bounding box center [282, 8] width 32 height 7
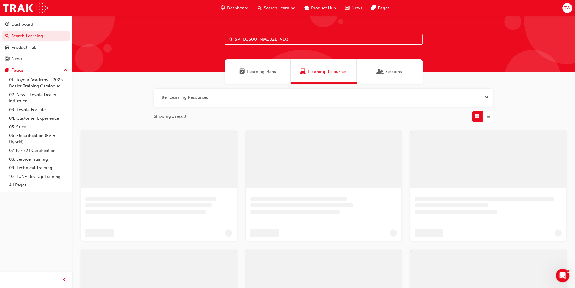
click at [294, 44] on input "SP_LC300_NM1021_VD3" at bounding box center [324, 39] width 198 height 11
click at [294, 43] on input "SP_LC300_NM1021_VD3" at bounding box center [324, 39] width 198 height 11
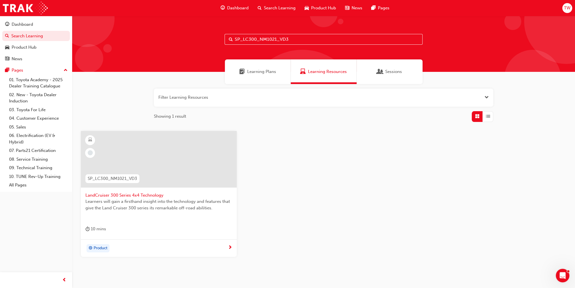
click at [294, 43] on input "SP_LC300_NM1021_VD3" at bounding box center [324, 39] width 198 height 11
paste input "2"
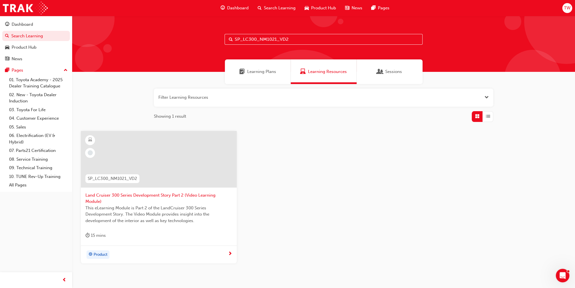
type input "SP_LC300_NM1021_VD2"
click at [136, 192] on span "Land Cruiser 300 Series Development Story Part 2 (Video Learning Module)" at bounding box center [158, 198] width 147 height 13
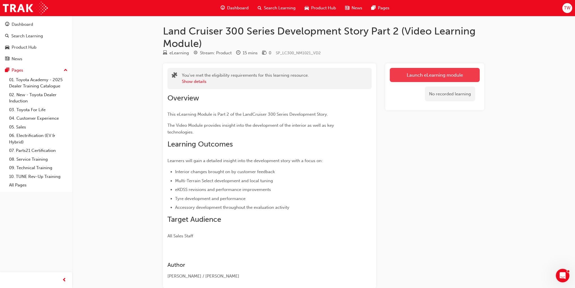
click at [441, 74] on button "Launch eLearning module" at bounding box center [435, 75] width 90 height 14
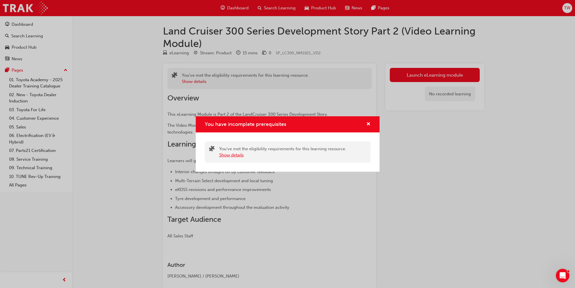
click at [225, 155] on button "Show details" at bounding box center [231, 155] width 25 height 7
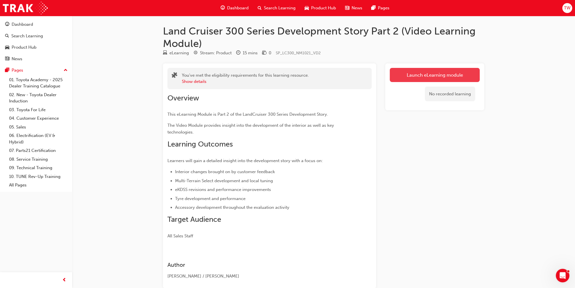
click at [400, 73] on link "Launch eLearning module" at bounding box center [435, 75] width 90 height 14
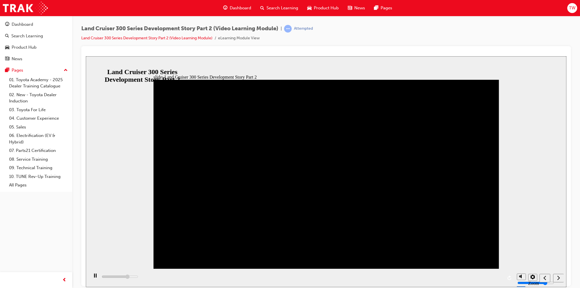
click at [561, 279] on div "next" at bounding box center [558, 278] width 6 height 6
click at [148, 276] on div "playback controls" at bounding box center [301, 278] width 425 height 18
click at [150, 277] on div "playback controls" at bounding box center [301, 278] width 425 height 18
click at [94, 277] on icon "play/pause" at bounding box center [95, 275] width 3 height 4
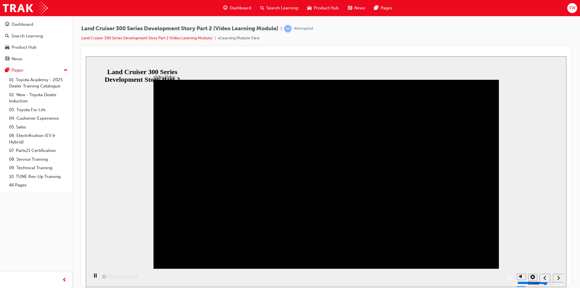
drag, startPoint x: 112, startPoint y: 278, endPoint x: 151, endPoint y: 279, distance: 38.5
click at [151, 279] on div "playback controls" at bounding box center [301, 278] width 425 height 18
click at [158, 278] on div "playback controls" at bounding box center [301, 278] width 425 height 18
click at [349, 277] on div "playback controls" at bounding box center [301, 278] width 425 height 18
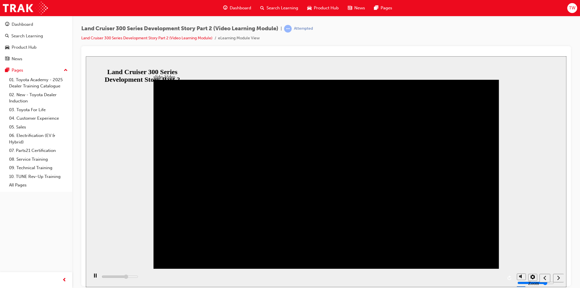
type input "460400"
click at [95, 281] on div "play/pause" at bounding box center [95, 278] width 10 height 10
